Goal: Find specific page/section: Find specific page/section

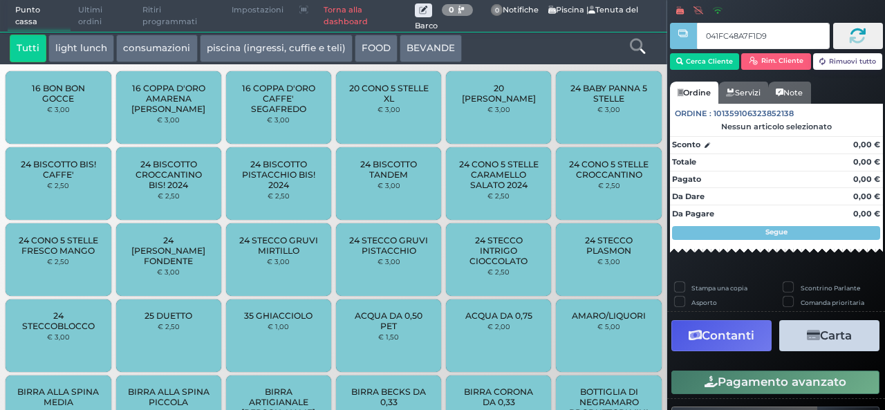
type input "041FC48A7F1D90"
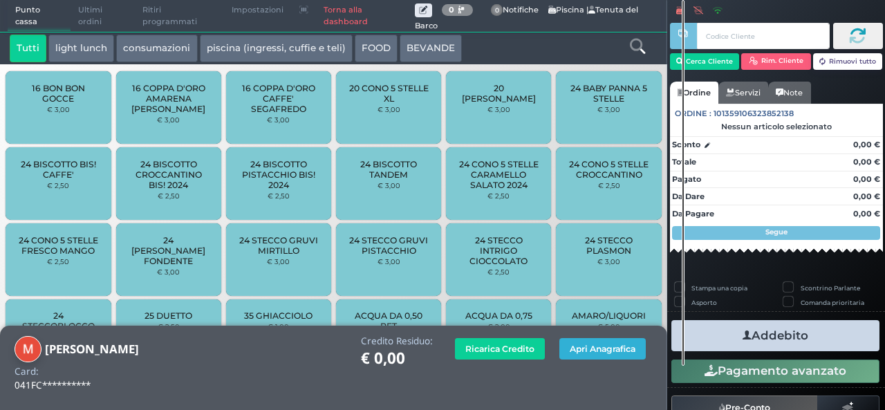
click at [592, 349] on button "Apri Anagrafica" at bounding box center [602, 348] width 86 height 21
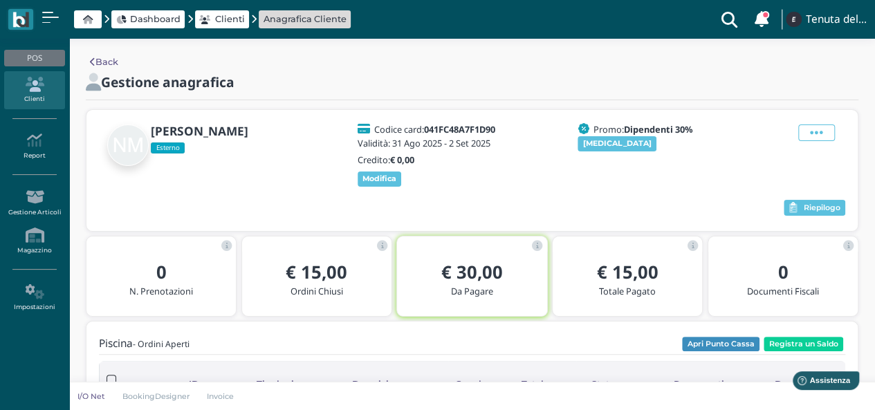
scroll to position [138, 0]
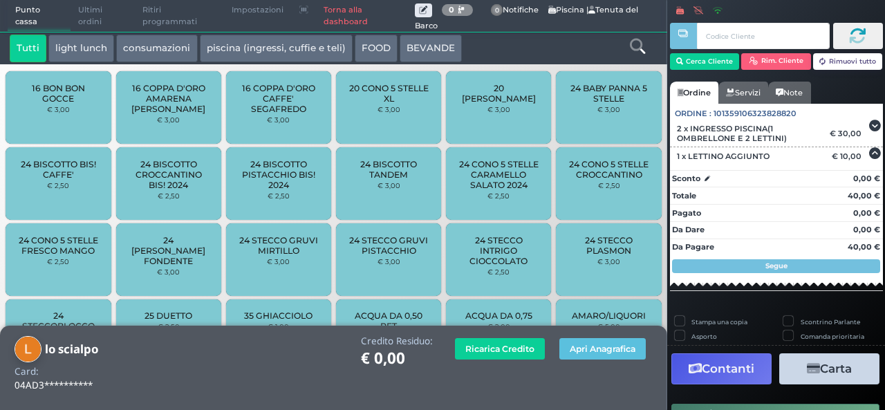
scroll to position [98, 0]
